Goal: Information Seeking & Learning: Check status

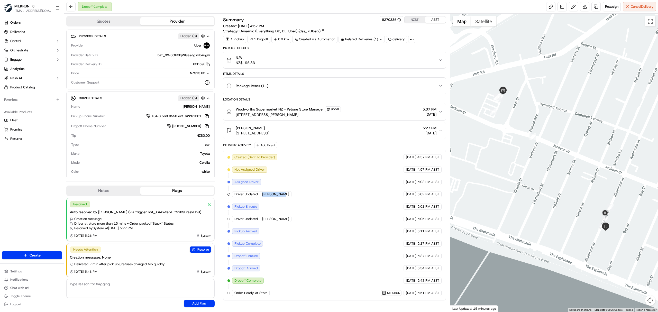
copy div "[PERSON_NAME]"
drag, startPoint x: 260, startPoint y: 198, endPoint x: 249, endPoint y: 183, distance: 19.1
click at [282, 197] on div "Driver Updated ABHISHEK P." at bounding box center [261, 194] width 59 height 6
drag, startPoint x: 235, startPoint y: 131, endPoint x: 254, endPoint y: 130, distance: 19.8
click at [254, 130] on div "Shys [GEOGRAPHIC_DATA][STREET_ADDRESS][GEOGRAPHIC_DATA]" at bounding box center [247, 130] width 43 height 10
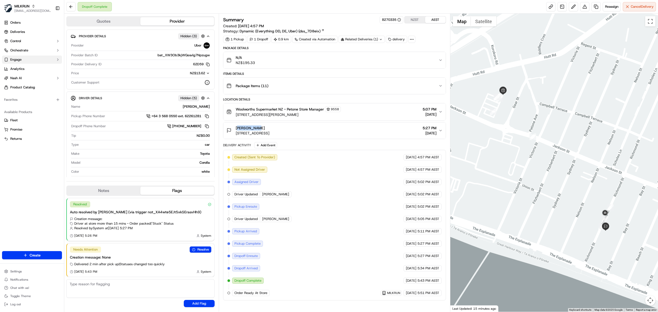
copy span "[PERSON_NAME]"
drag, startPoint x: 232, startPoint y: 297, endPoint x: 272, endPoint y: 296, distance: 39.6
click at [272, 296] on div "Created (Sent To Provider) Uber [DATE] 4:57 PM AEST Not Assigned Driver Uber [D…" at bounding box center [334, 225] width 214 height 142
click at [32, 33] on link "Deliveries" at bounding box center [32, 32] width 60 height 8
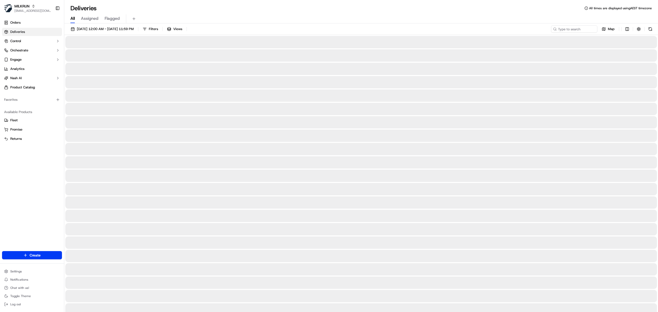
click at [71, 17] on span "All" at bounding box center [72, 18] width 4 height 6
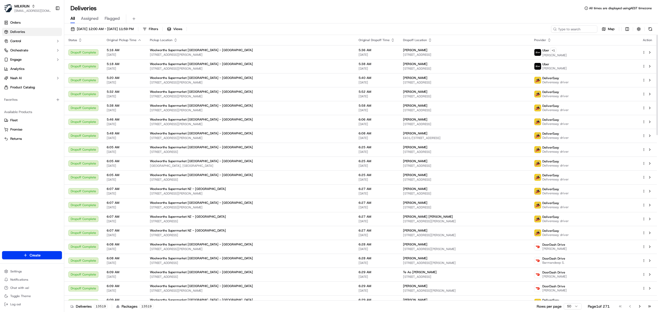
click at [560, 36] on th "Provider" at bounding box center [584, 40] width 108 height 10
click at [559, 30] on input at bounding box center [566, 28] width 62 height 7
paste input "[PERSON_NAME]"
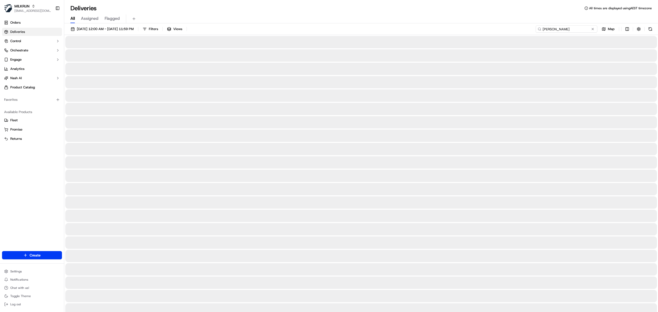
type input "[PERSON_NAME]"
